Goal: Information Seeking & Learning: Learn about a topic

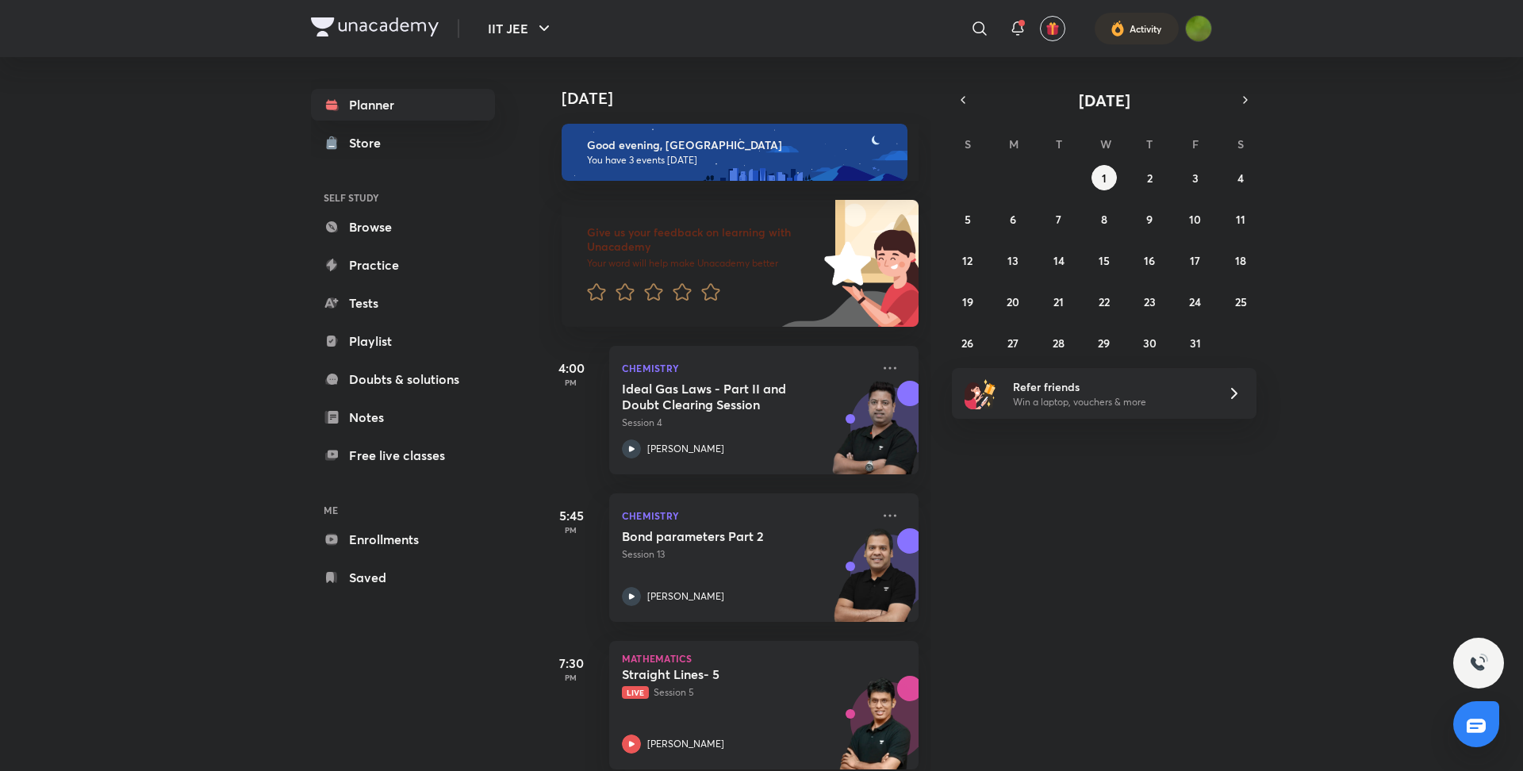
click at [963, 113] on div "[DATE] S M T W T F S 28 29 30 1 2 3 4 5 6 7 8 9 10 11 12 13 14 15 16 17 18 19 2…" at bounding box center [1104, 222] width 305 height 266
click at [963, 107] on button "button" at bounding box center [963, 100] width 22 height 22
click at [1049, 339] on button "30" at bounding box center [1058, 342] width 25 height 25
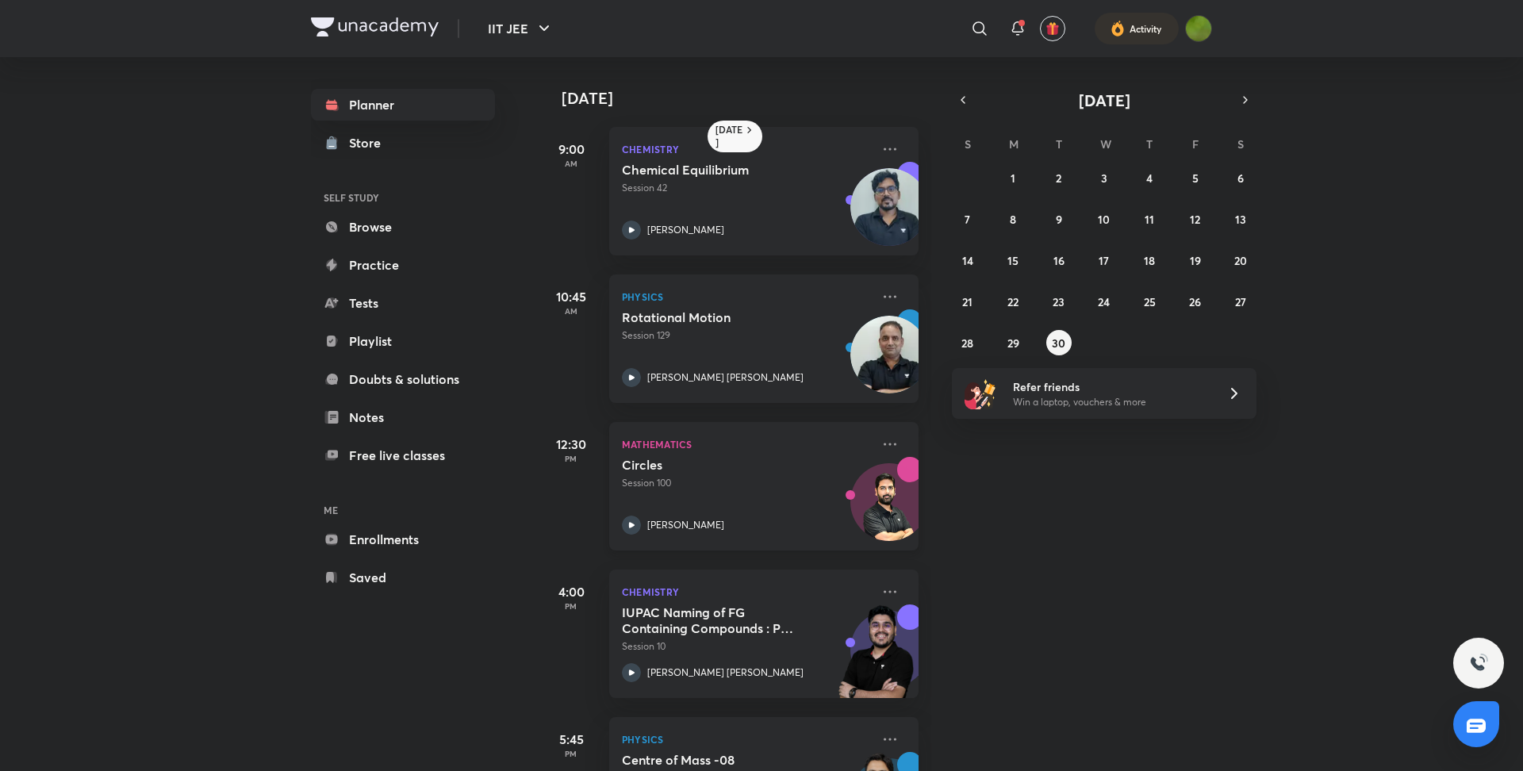
click at [643, 531] on div "[PERSON_NAME]" at bounding box center [746, 524] width 249 height 19
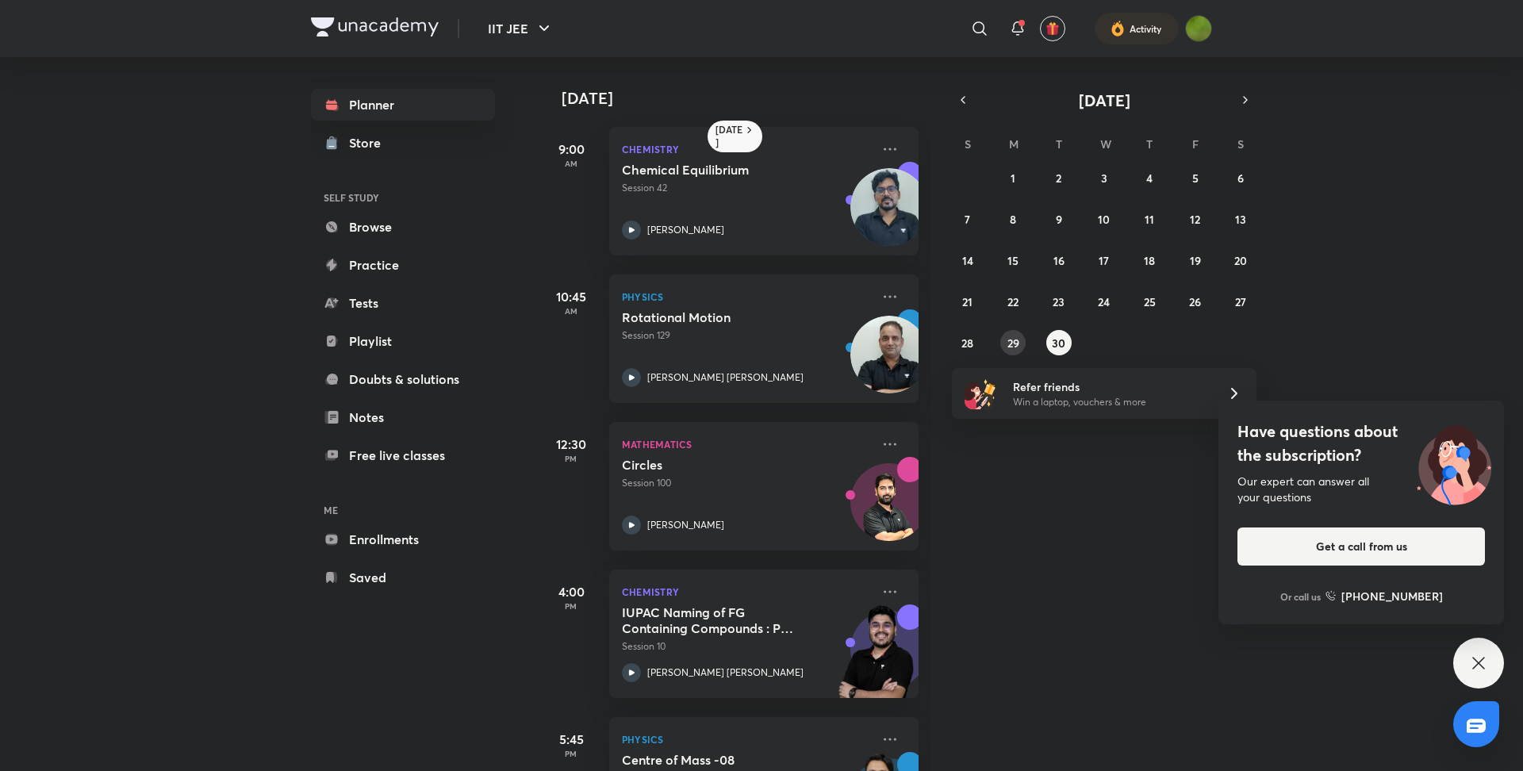
click at [1016, 335] on abbr "29" at bounding box center [1013, 342] width 12 height 15
click at [891, 447] on icon at bounding box center [889, 444] width 19 height 19
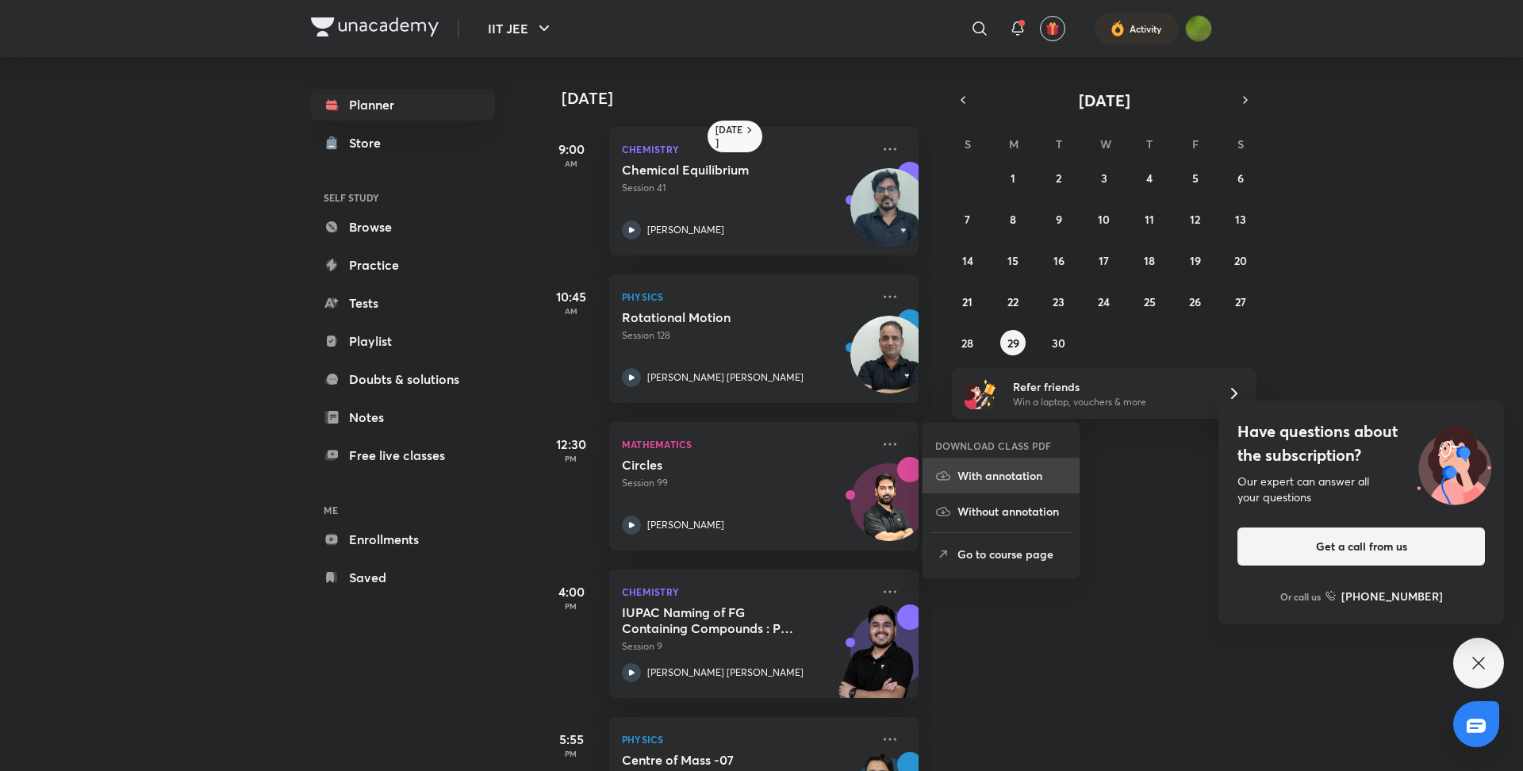
click at [958, 487] on li "With annotation" at bounding box center [1000, 476] width 157 height 36
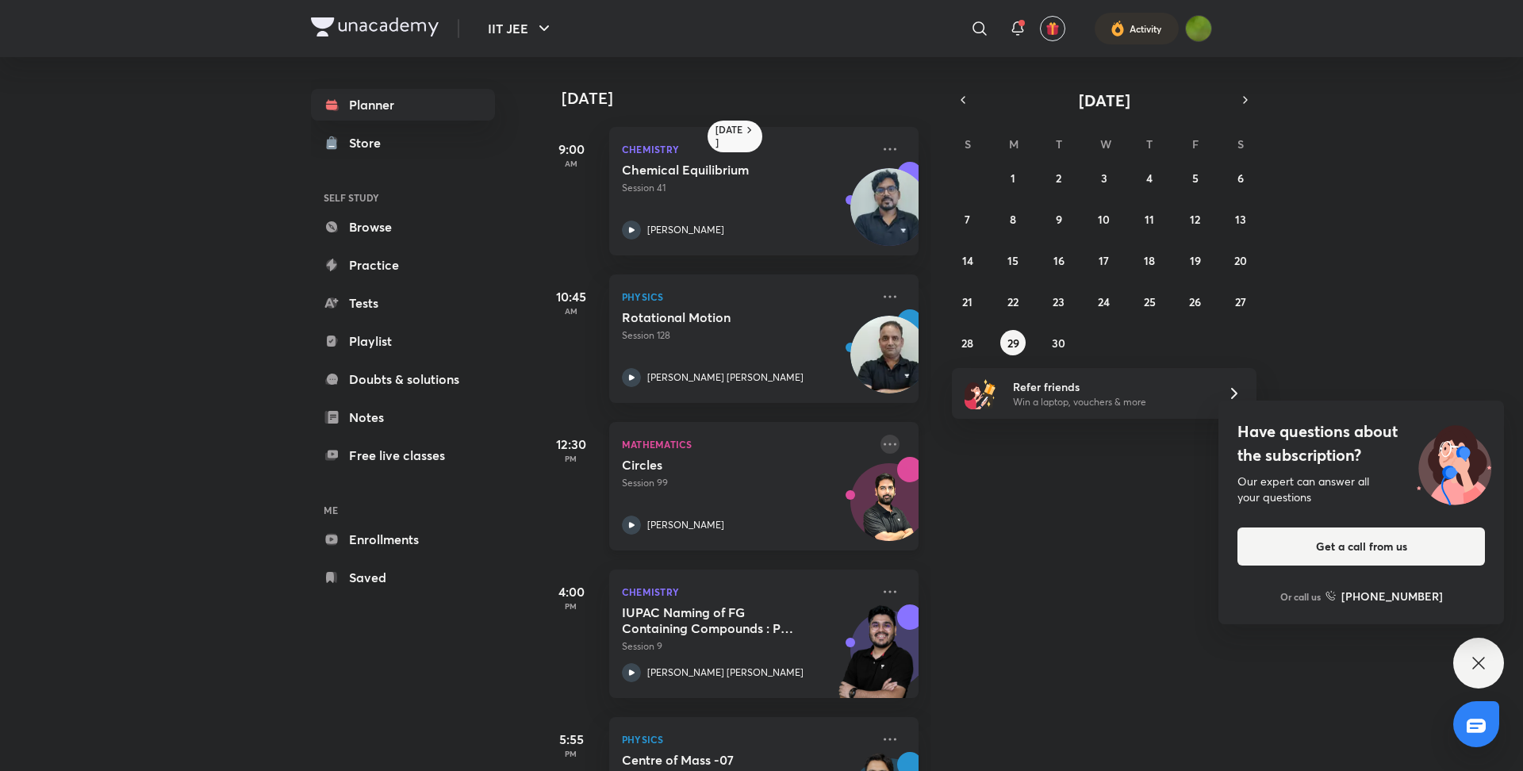
click at [898, 439] on icon at bounding box center [889, 444] width 19 height 19
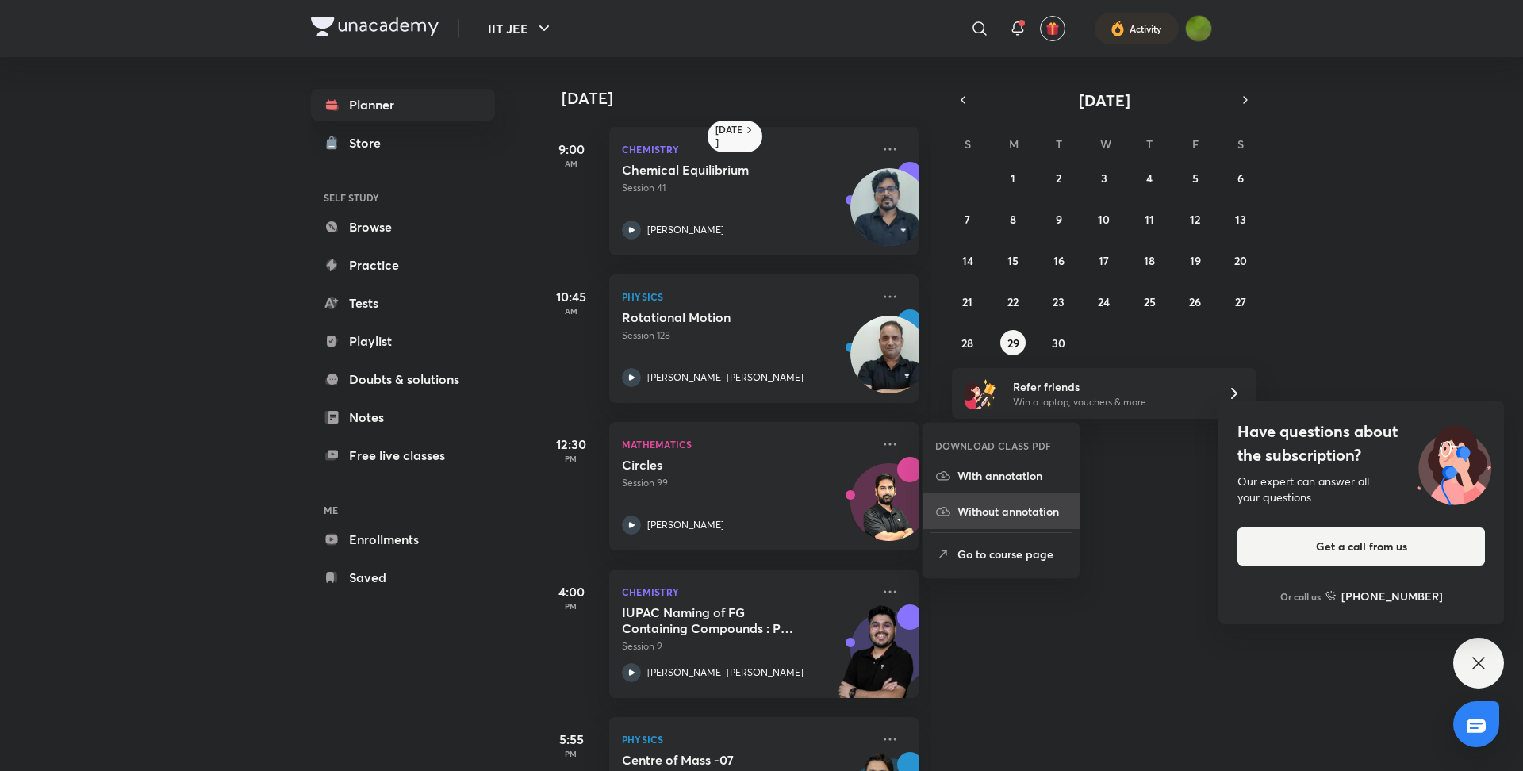
click at [966, 509] on p "Without annotation" at bounding box center [1011, 511] width 109 height 17
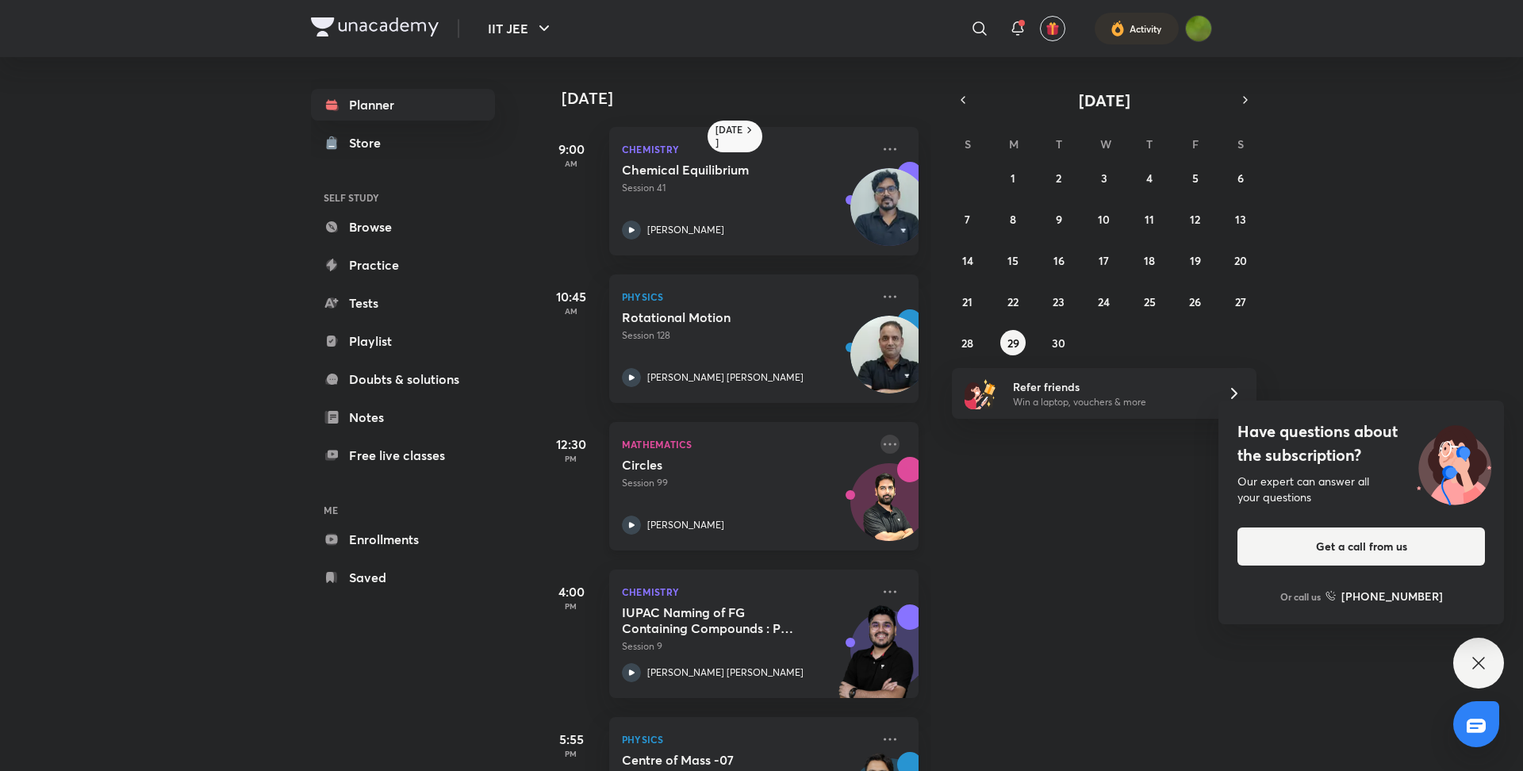
click at [887, 442] on icon at bounding box center [889, 444] width 19 height 19
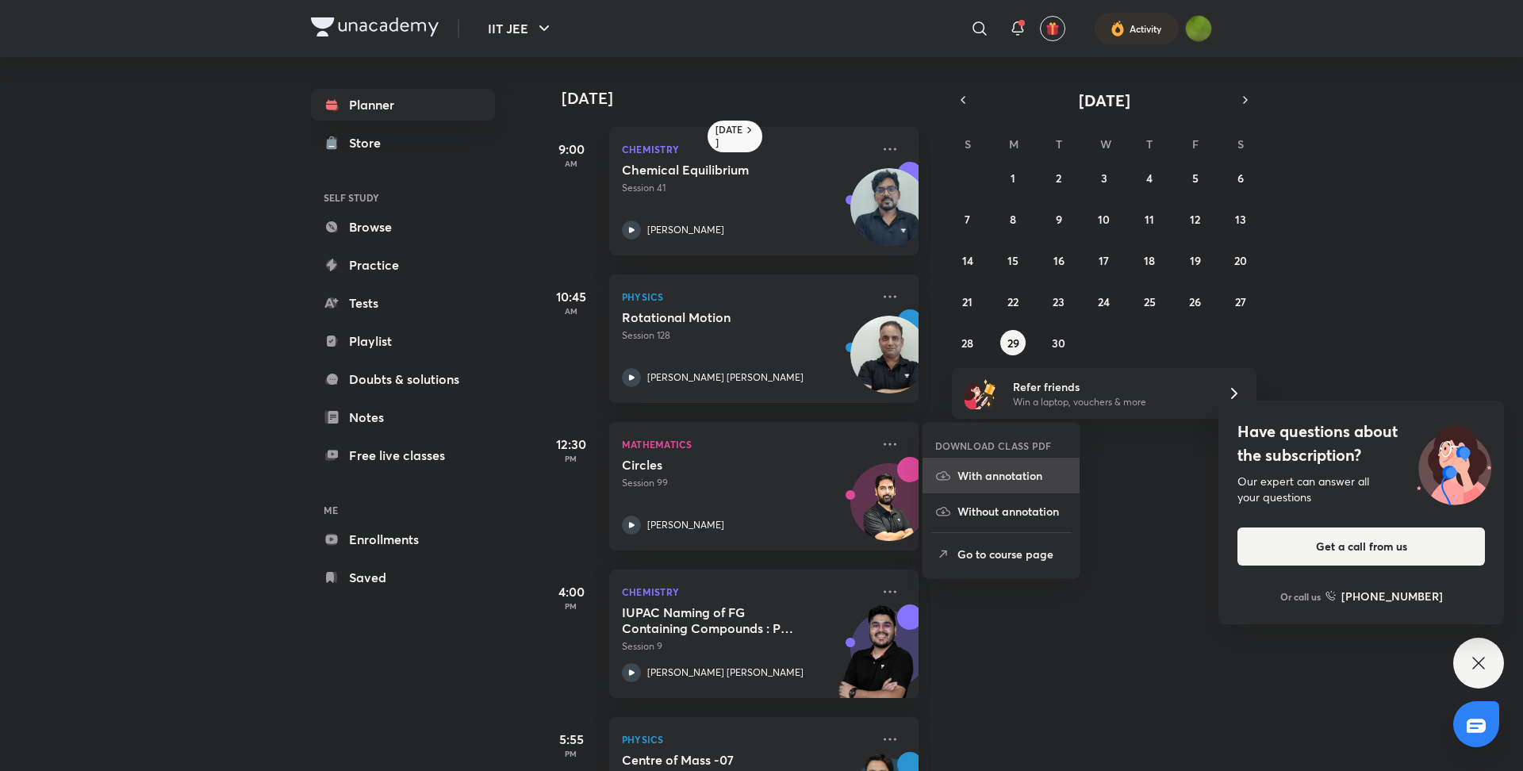
click at [967, 479] on p "With annotation" at bounding box center [1011, 475] width 109 height 17
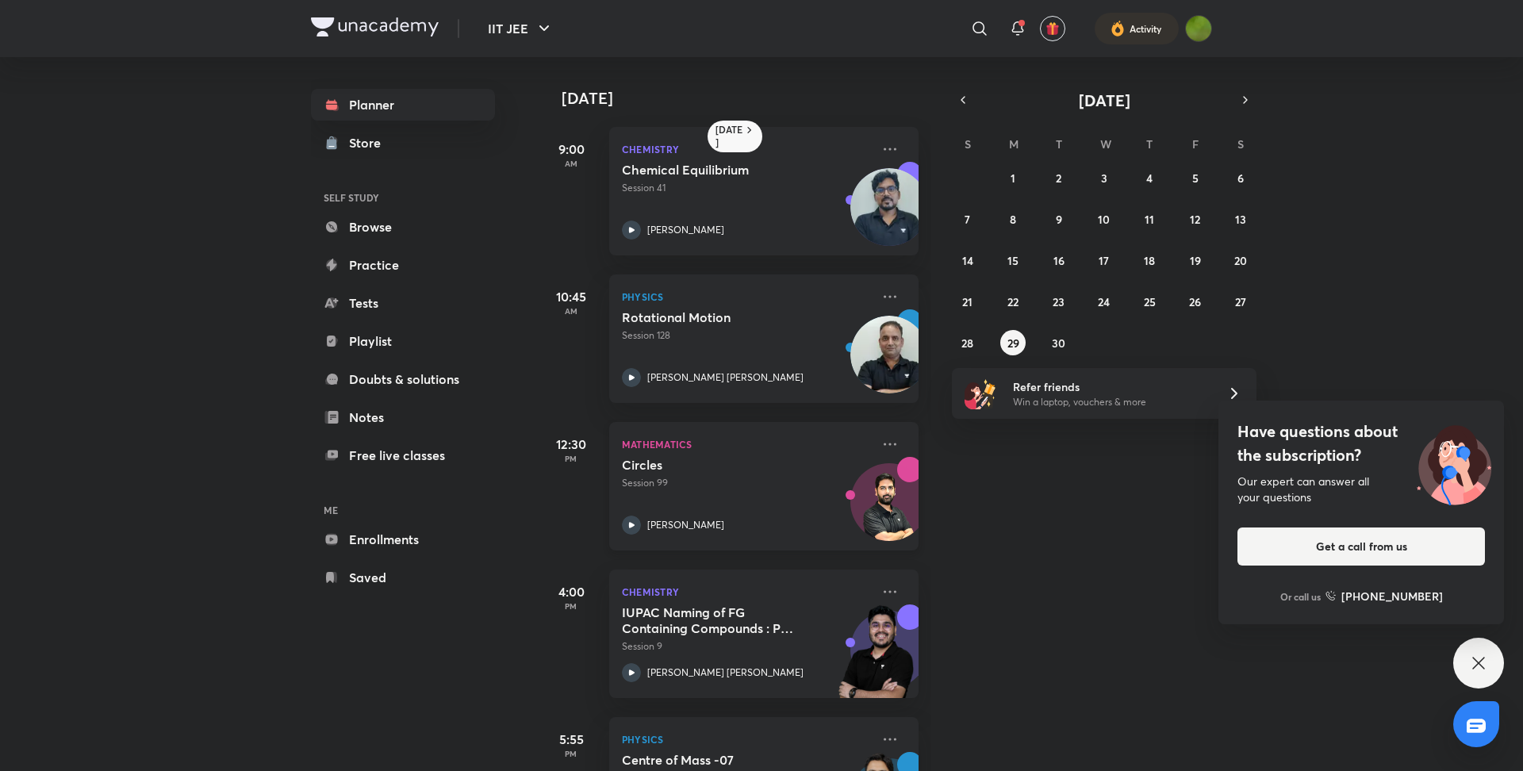
click at [638, 524] on icon at bounding box center [631, 524] width 19 height 19
click at [1064, 336] on abbr "30" at bounding box center [1058, 342] width 13 height 15
click at [631, 531] on icon at bounding box center [631, 524] width 19 height 19
